Goal: Navigation & Orientation: Find specific page/section

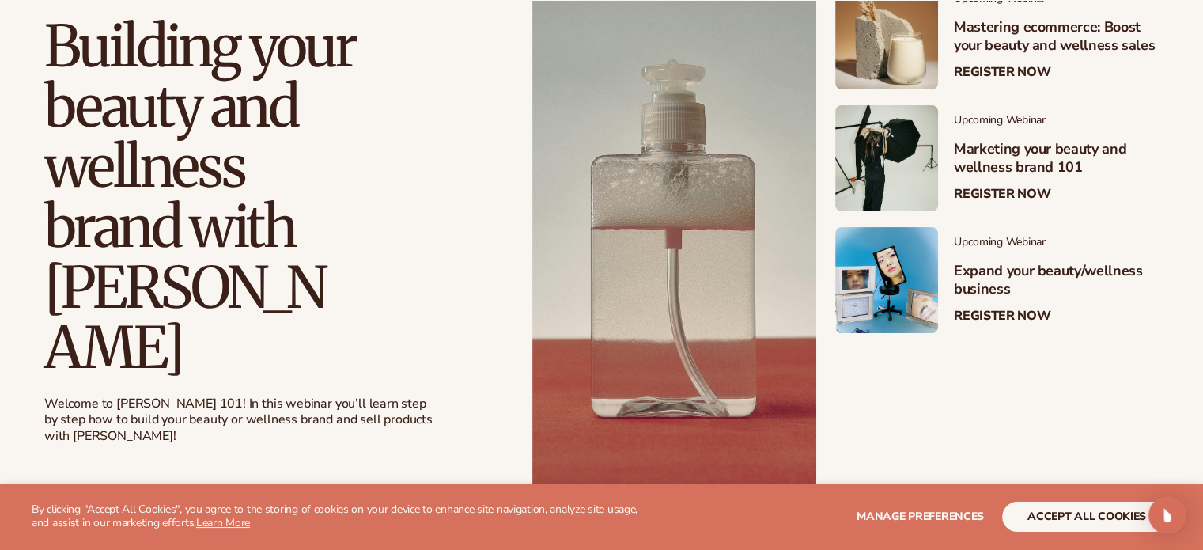
scroll to position [396, 0]
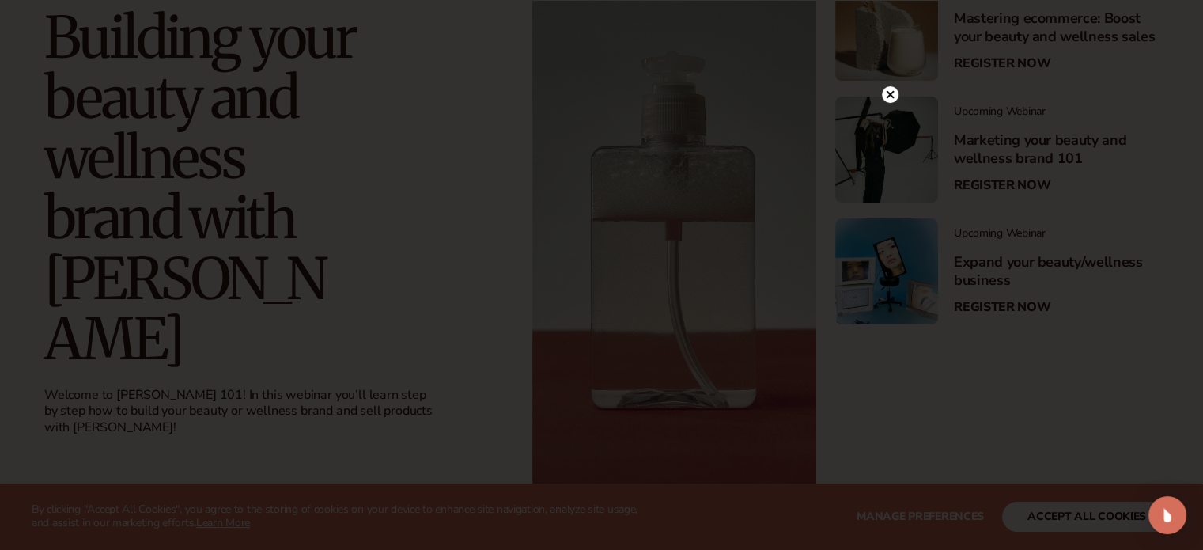
click at [883, 94] on circle at bounding box center [890, 94] width 17 height 17
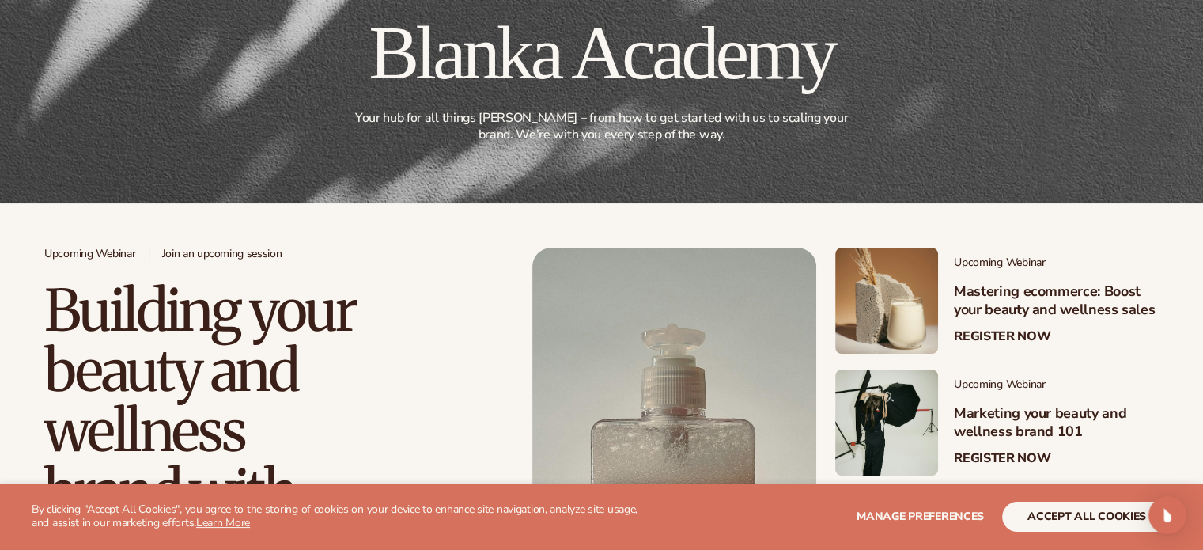
scroll to position [0, 0]
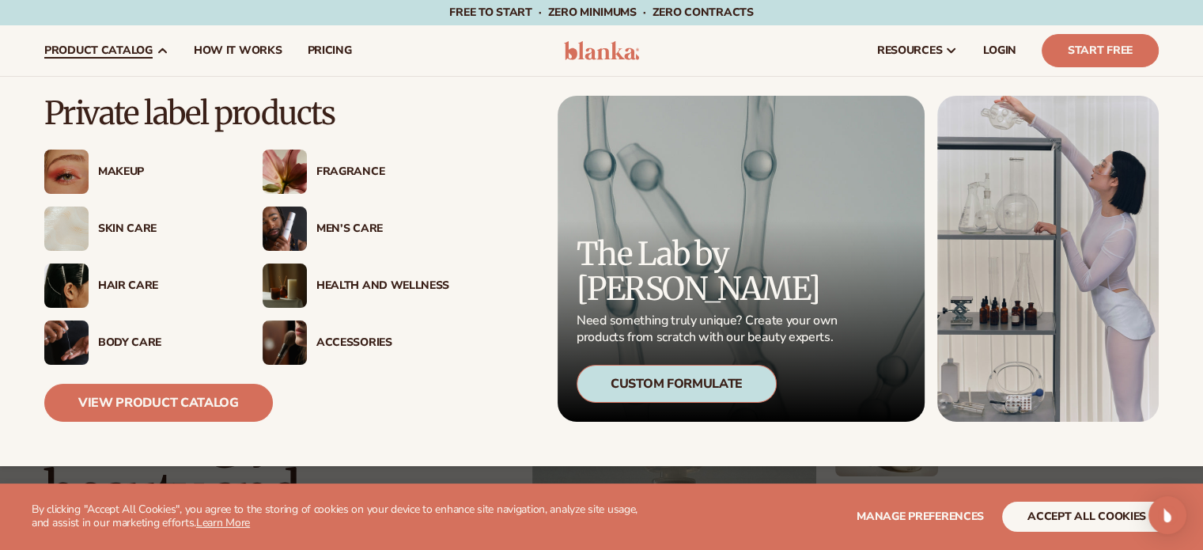
click at [349, 281] on div "Health And Wellness" at bounding box center [382, 285] width 133 height 13
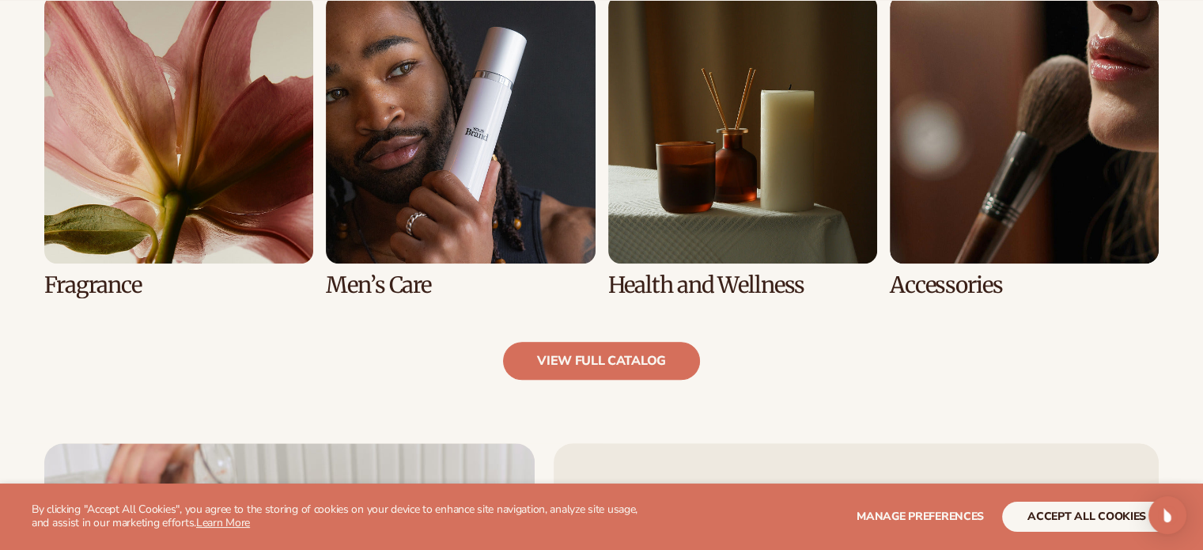
scroll to position [1532, 0]
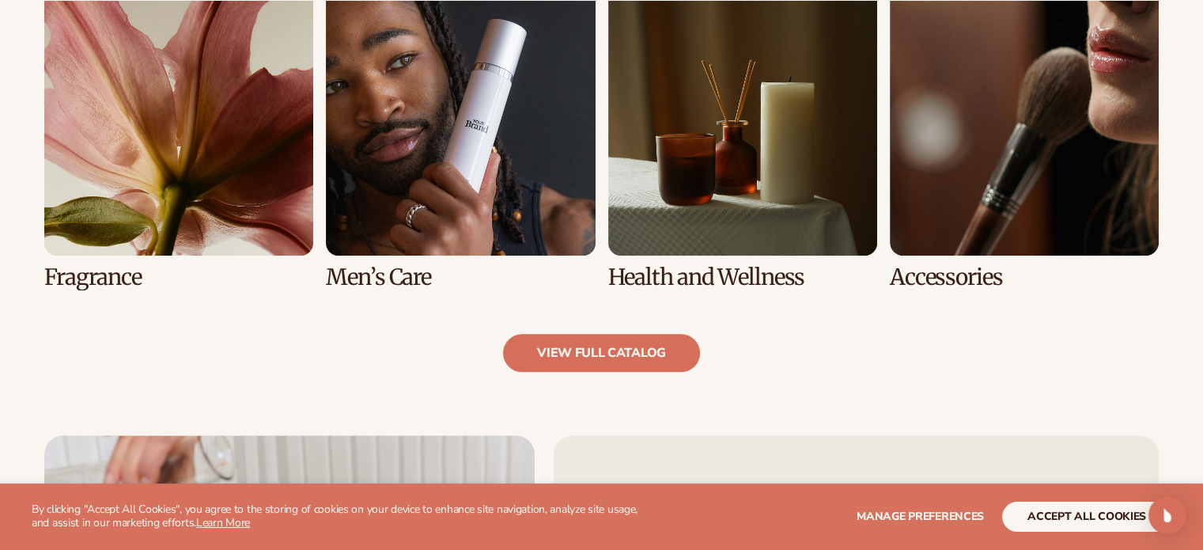
click at [775, 275] on link "7 / 8" at bounding box center [742, 138] width 269 height 303
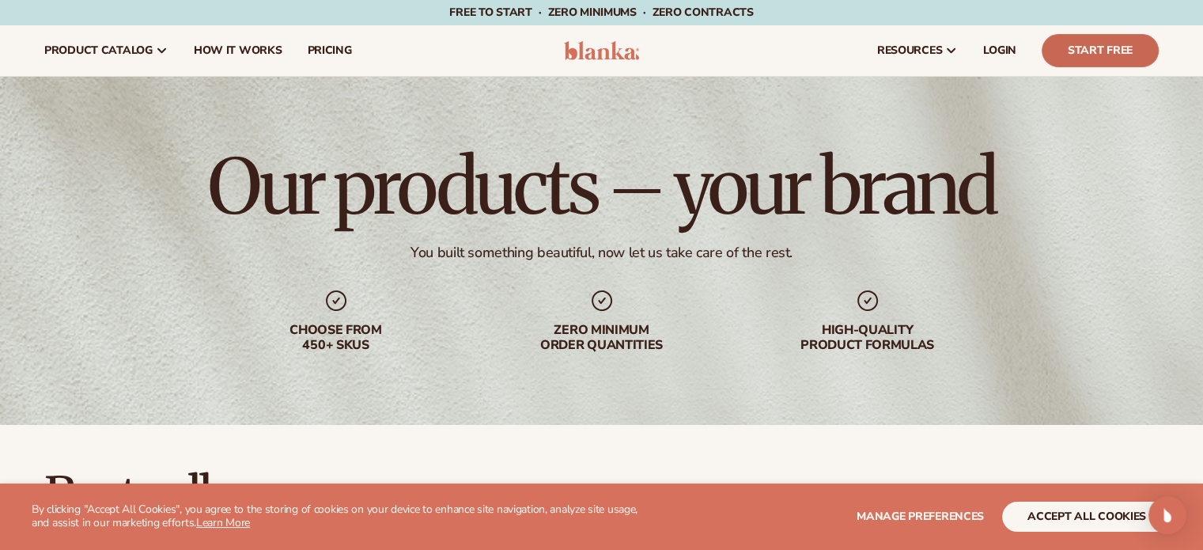
click at [1100, 51] on link "Start Free" at bounding box center [1100, 50] width 117 height 33
click at [218, 51] on span "How It Works" at bounding box center [238, 50] width 89 height 13
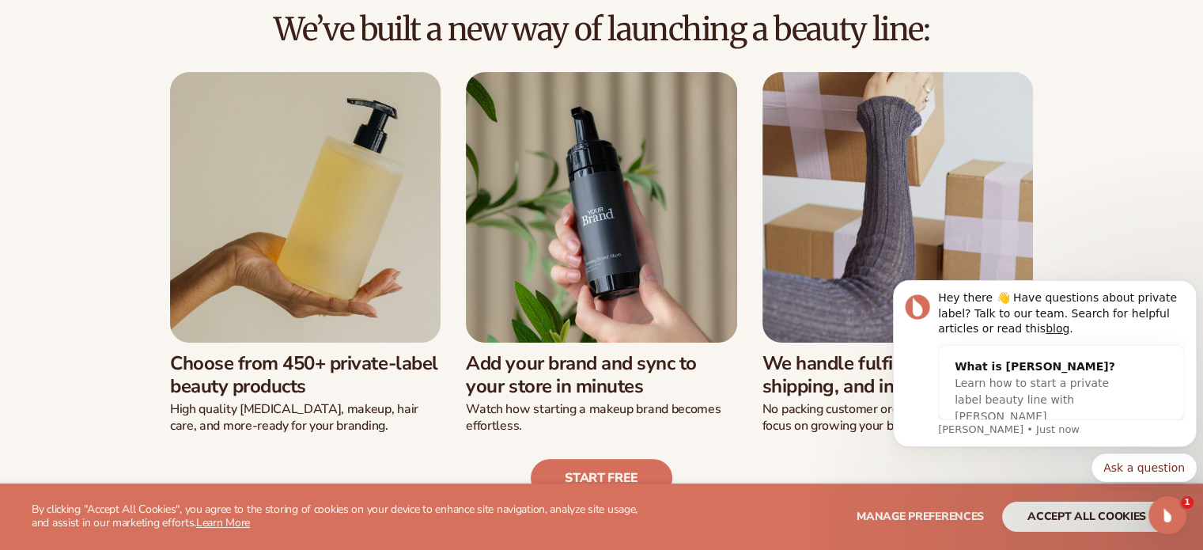
click at [752, 449] on div "Start free" at bounding box center [601, 465] width 1115 height 63
click at [1165, 512] on icon "Open Intercom Messenger" at bounding box center [1166, 513] width 26 height 26
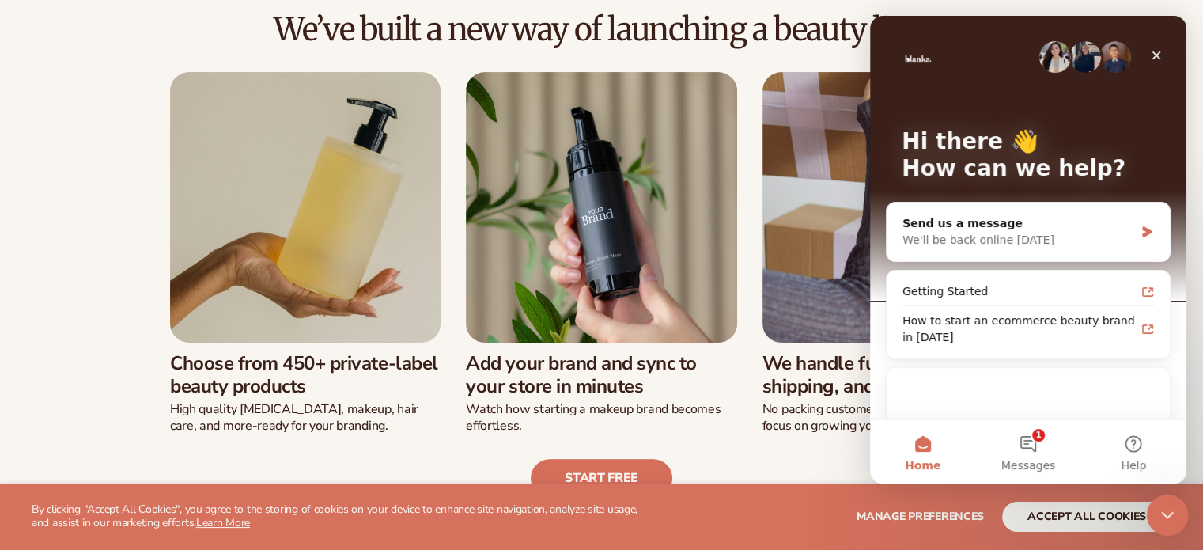
click at [1165, 512] on icon "Close Intercom Messenger" at bounding box center [1165, 512] width 19 height 19
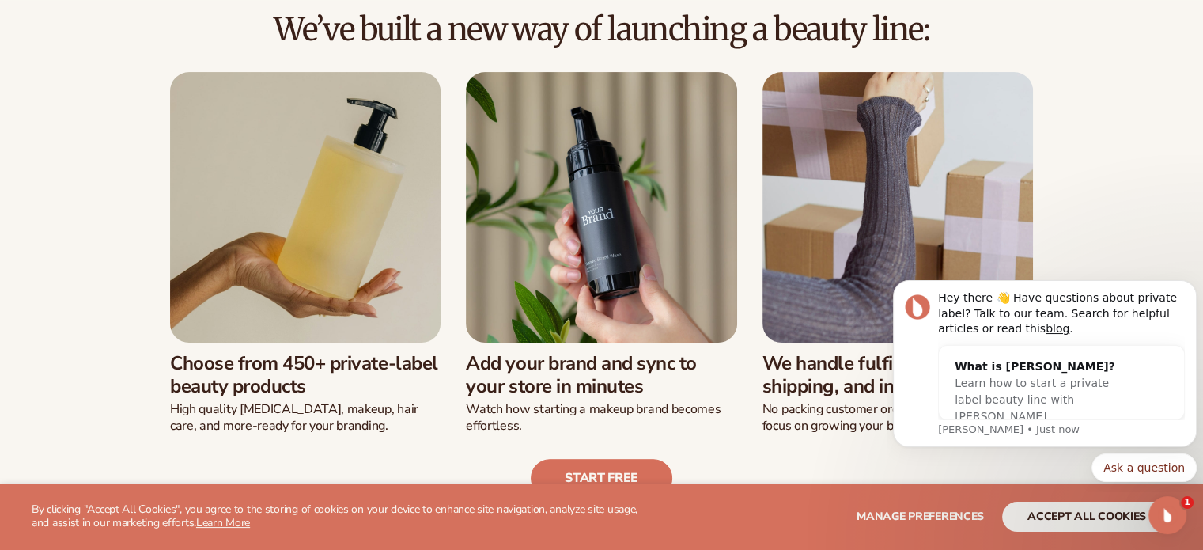
click at [801, 462] on div "Start free" at bounding box center [601, 465] width 1115 height 63
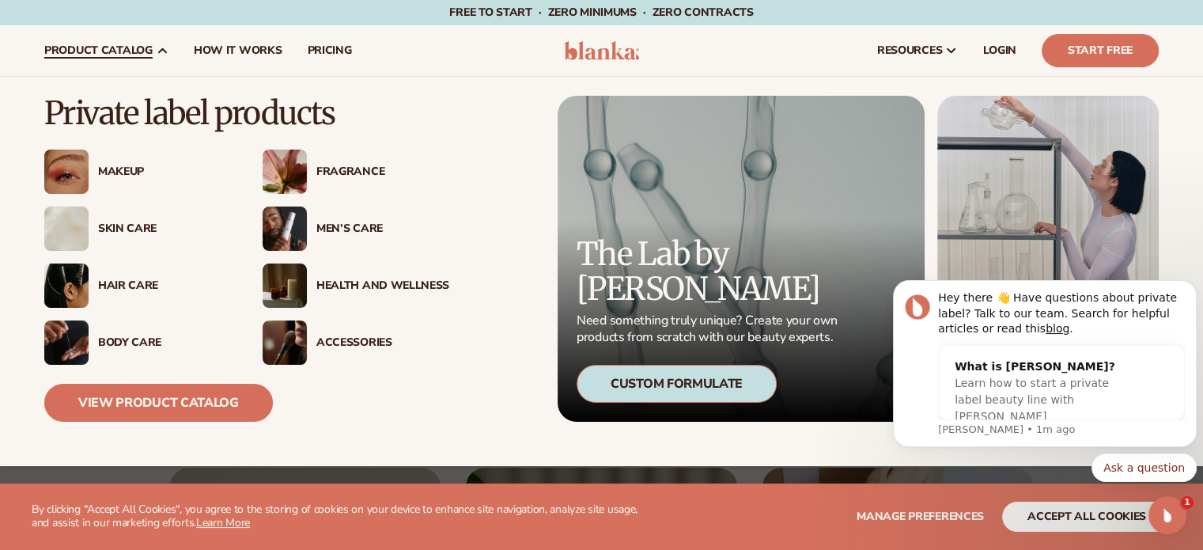
click at [335, 285] on div "Health And Wellness" at bounding box center [382, 285] width 133 height 13
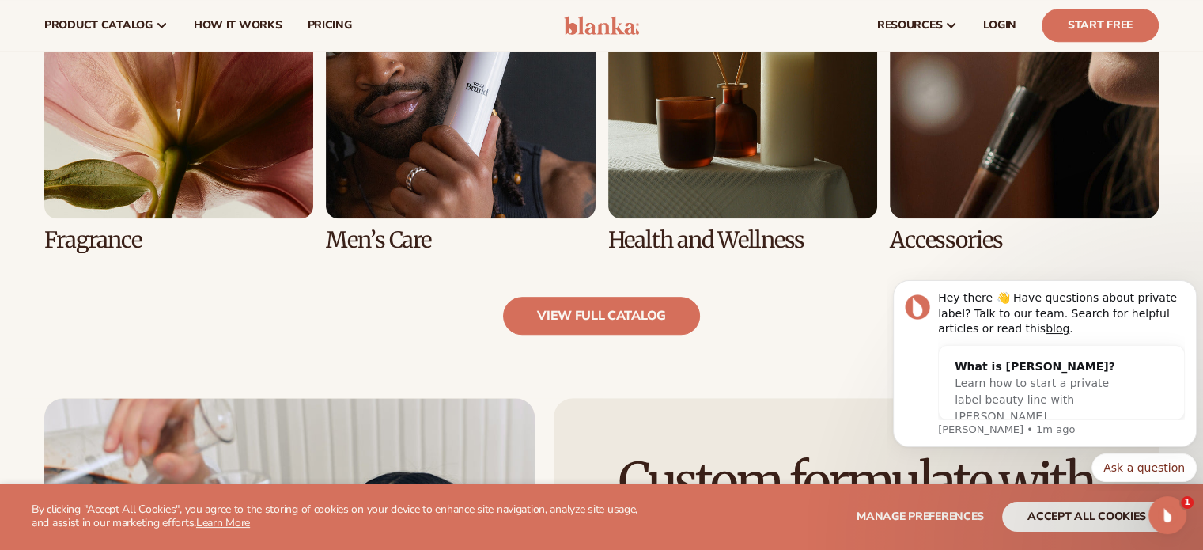
scroll to position [1548, 0]
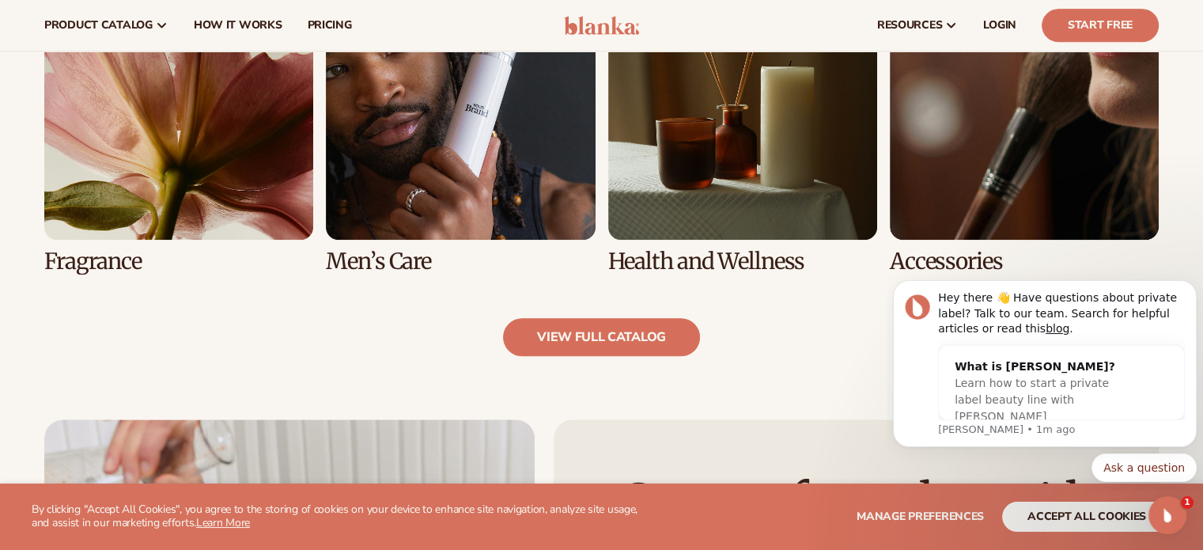
click at [415, 147] on link "6 / 8" at bounding box center [460, 122] width 269 height 303
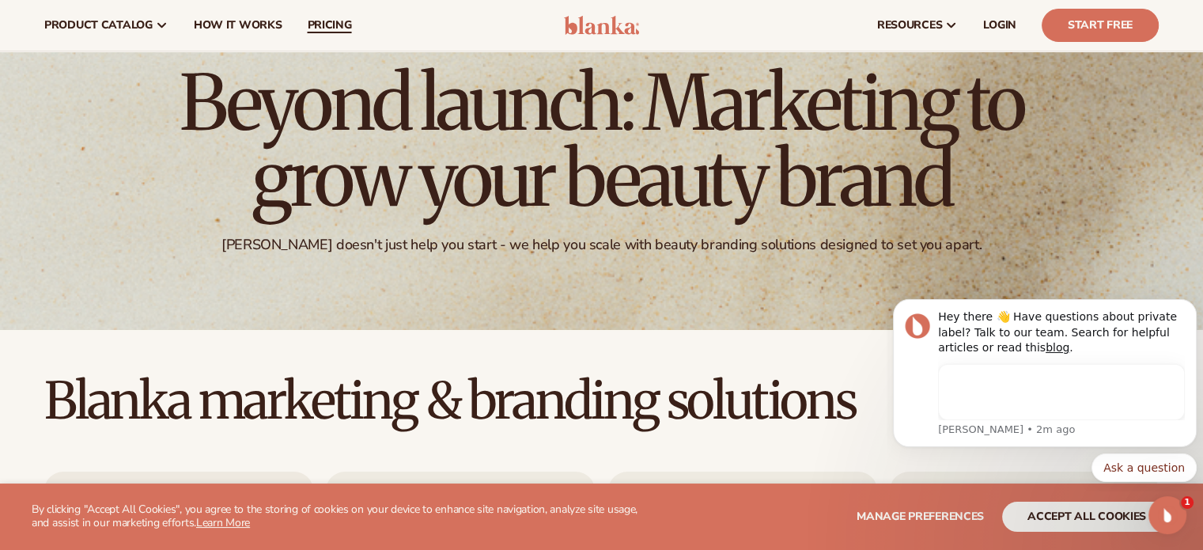
scroll to position [79, 0]
